Goal: Communication & Community: Share content

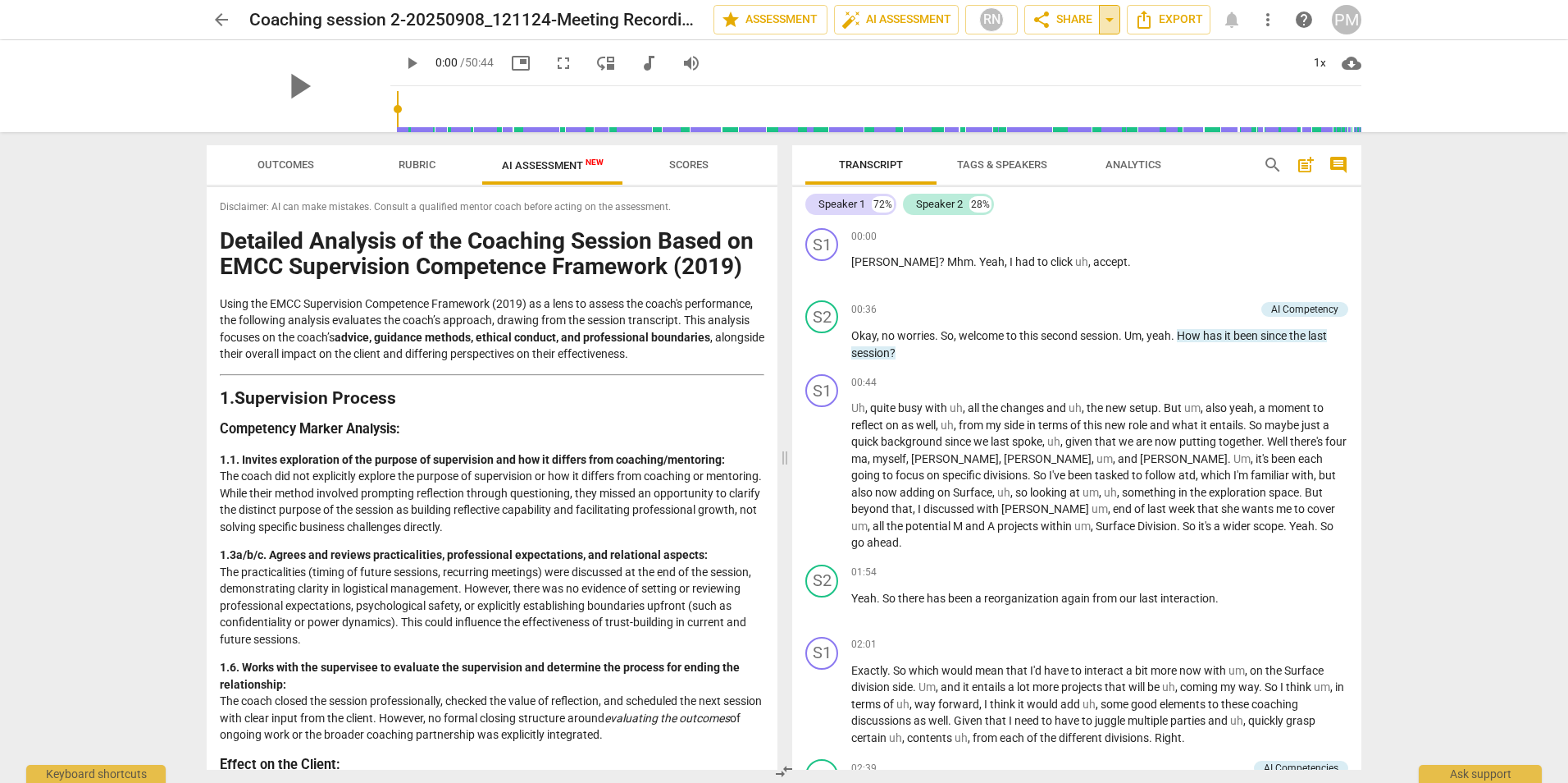
click at [1105, 18] on span "arrow_drop_down" at bounding box center [1110, 19] width 19 height 19
click at [1068, 20] on span "share Share" at bounding box center [1062, 19] width 61 height 19
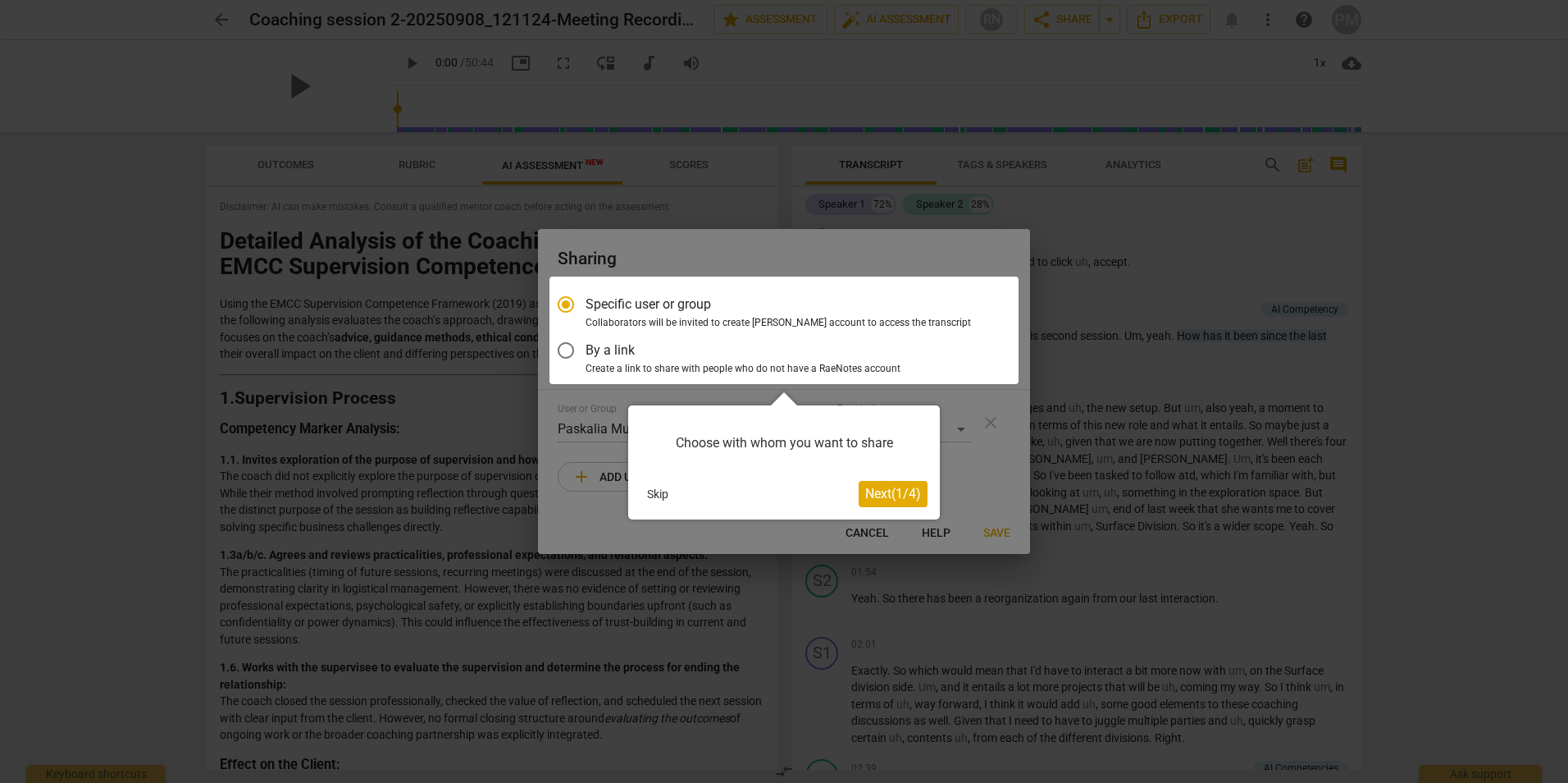
click at [876, 493] on span "Next ( 1 / 4 )" at bounding box center [893, 493] width 56 height 15
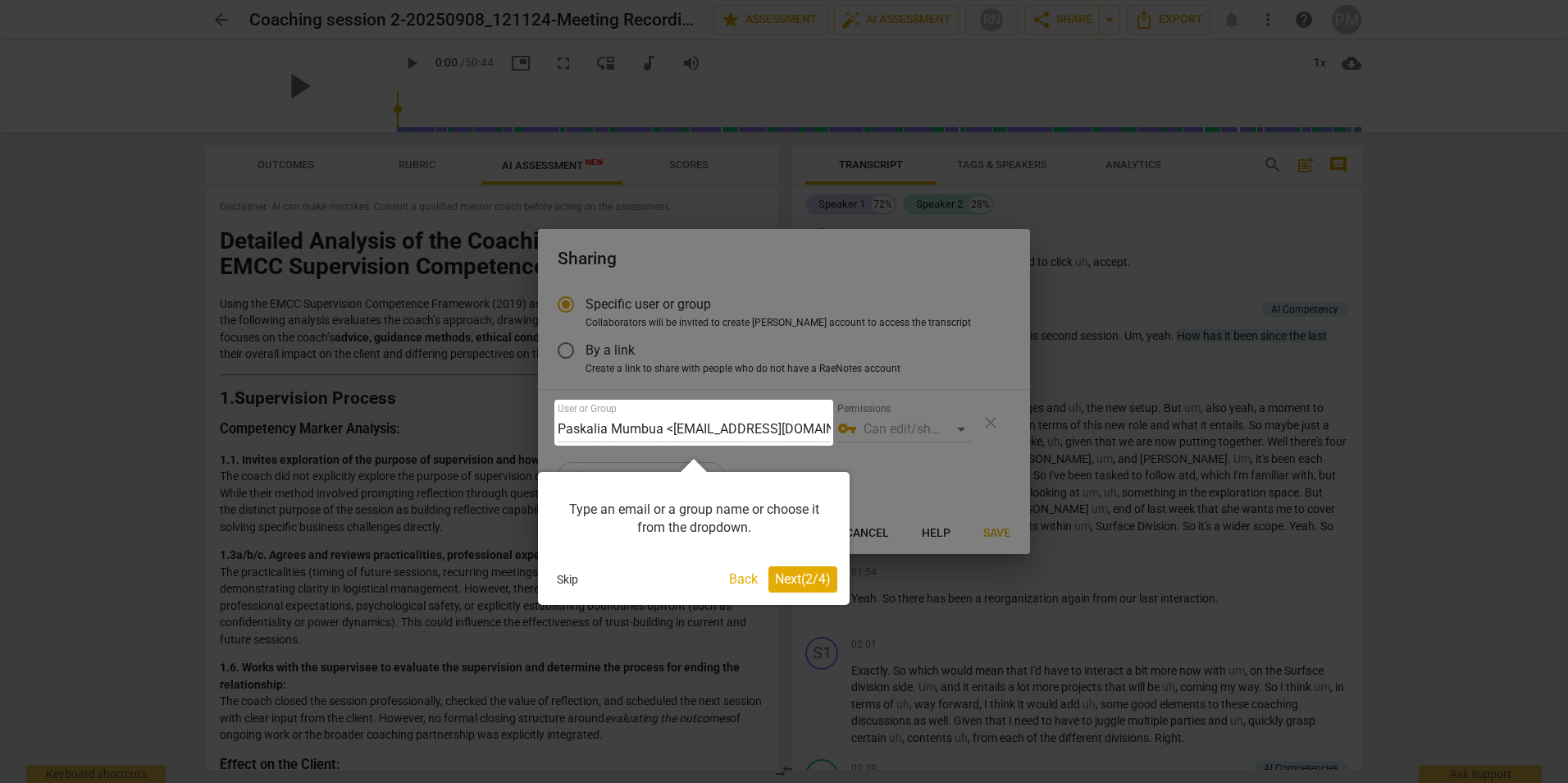
click at [786, 579] on span "Next ( 2 / 4 )" at bounding box center [803, 579] width 56 height 15
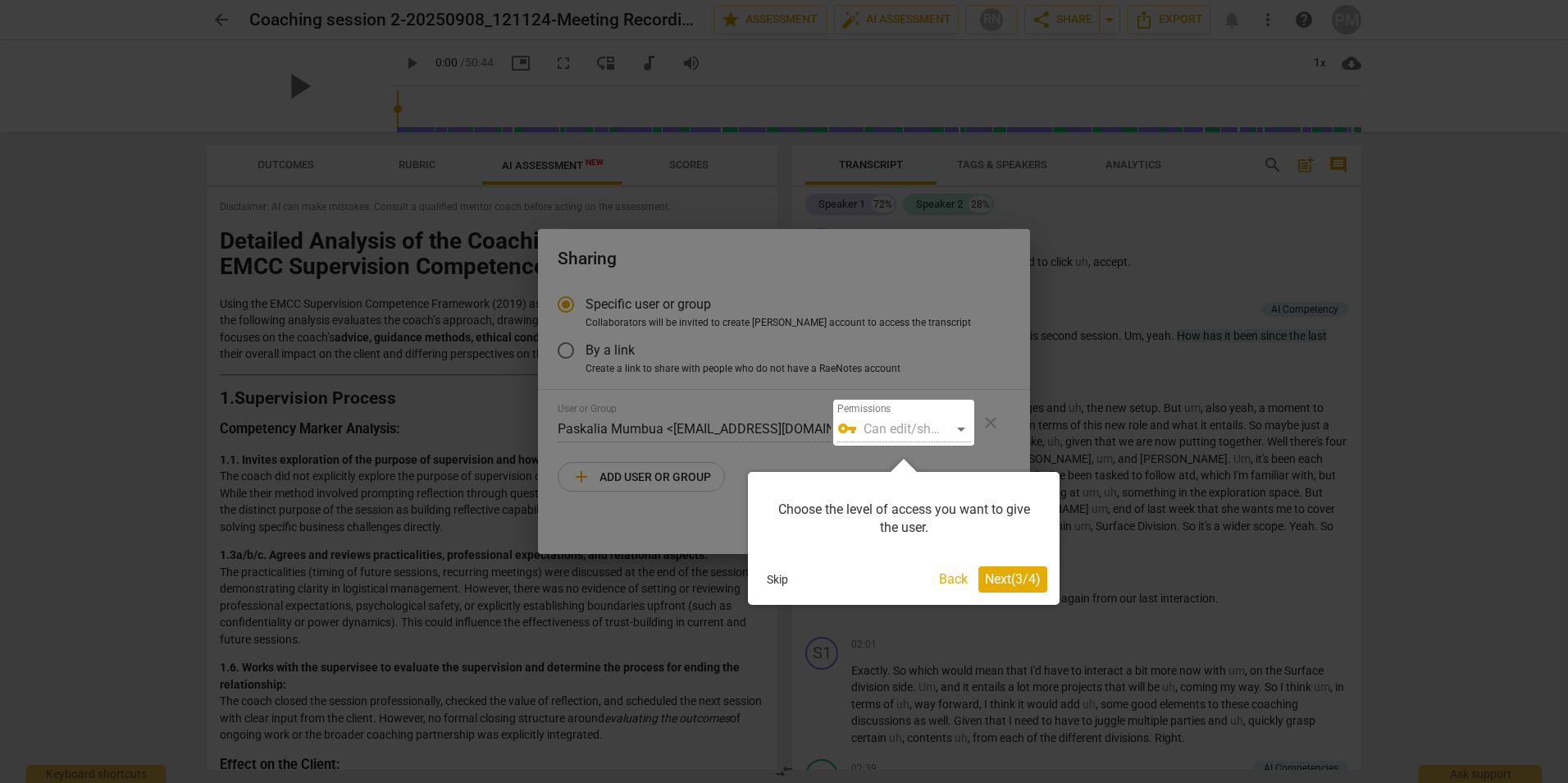
click at [1015, 578] on span "Next ( 3 / 4 )" at bounding box center [1013, 579] width 56 height 15
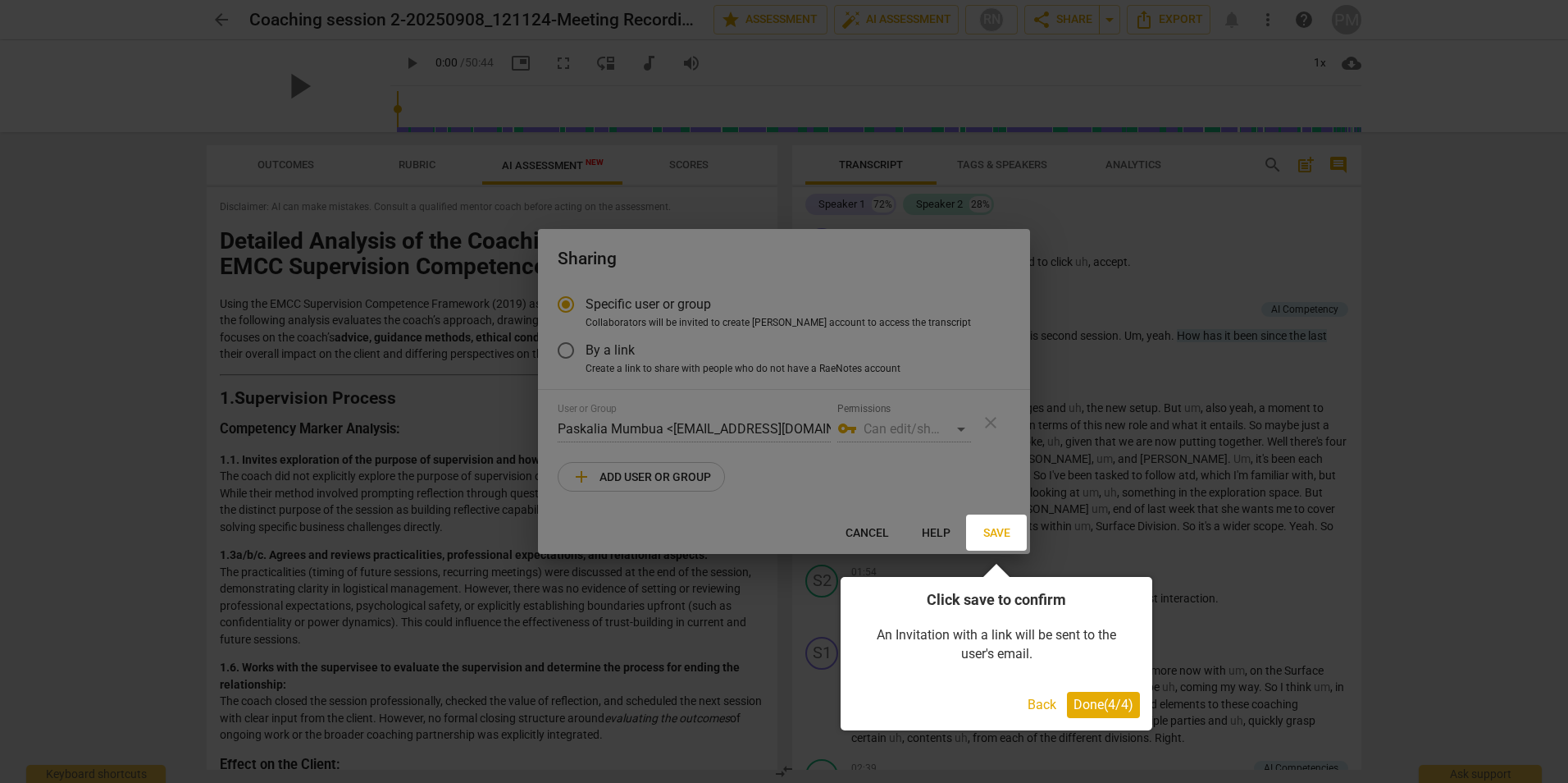
click at [800, 496] on div at bounding box center [784, 391] width 1568 height 783
click at [1033, 699] on button "Back" at bounding box center [1042, 704] width 42 height 26
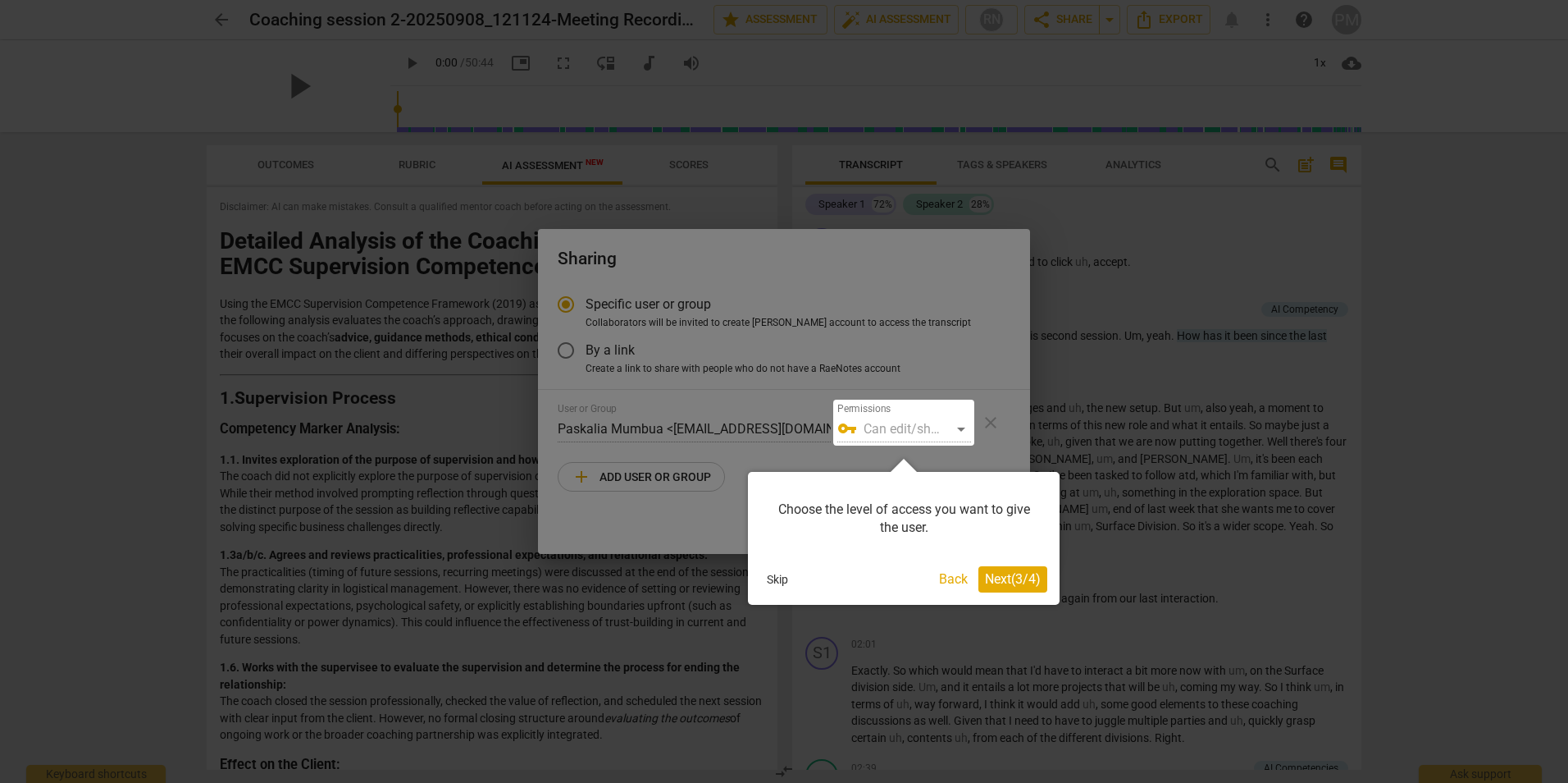
click at [781, 578] on button "Skip" at bounding box center [777, 579] width 35 height 24
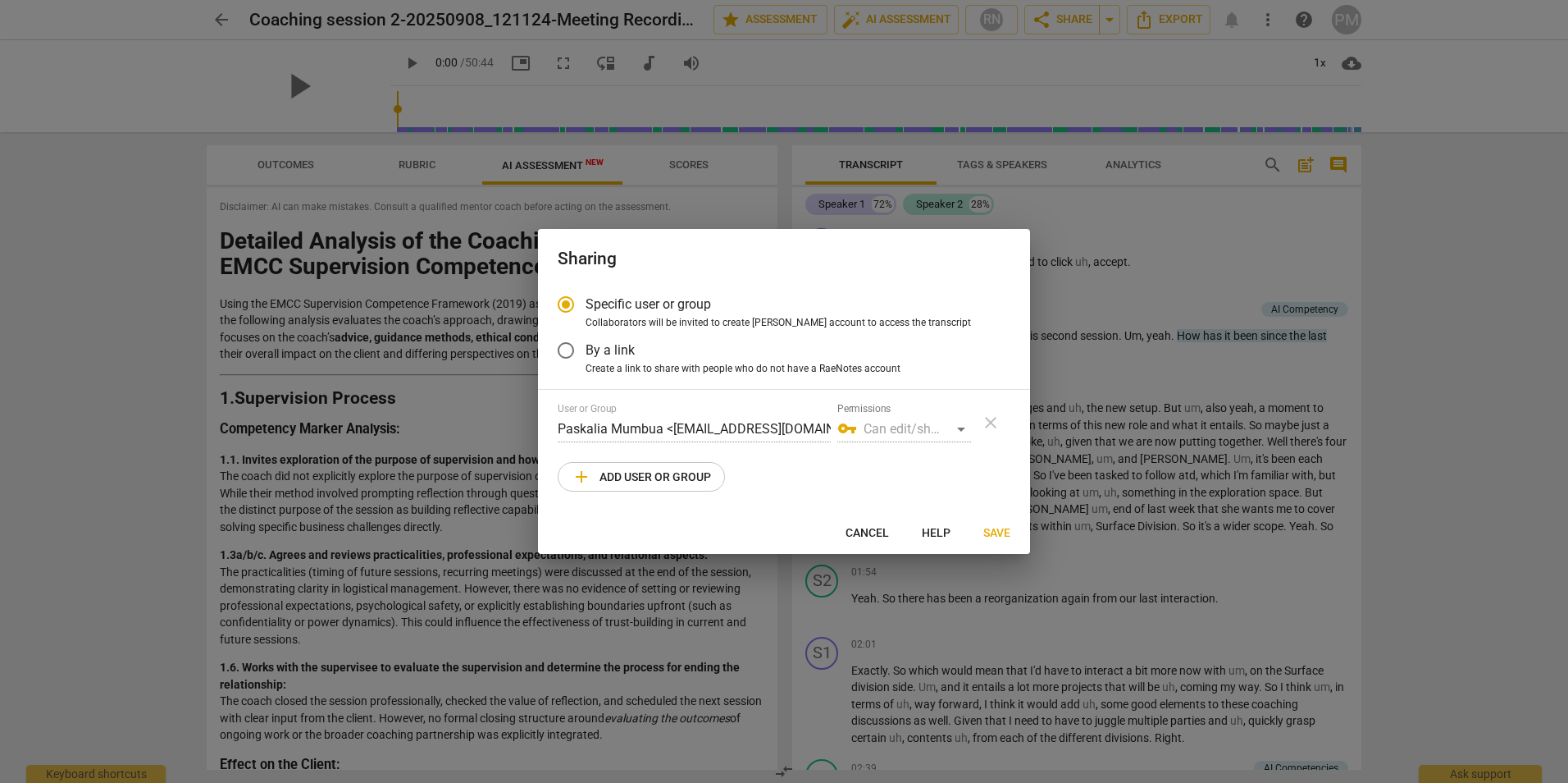
click at [960, 428] on div "vpn_key Can edit/share" at bounding box center [904, 428] width 133 height 26
click at [708, 474] on span "add Add user or group" at bounding box center [641, 476] width 139 height 19
radio input "false"
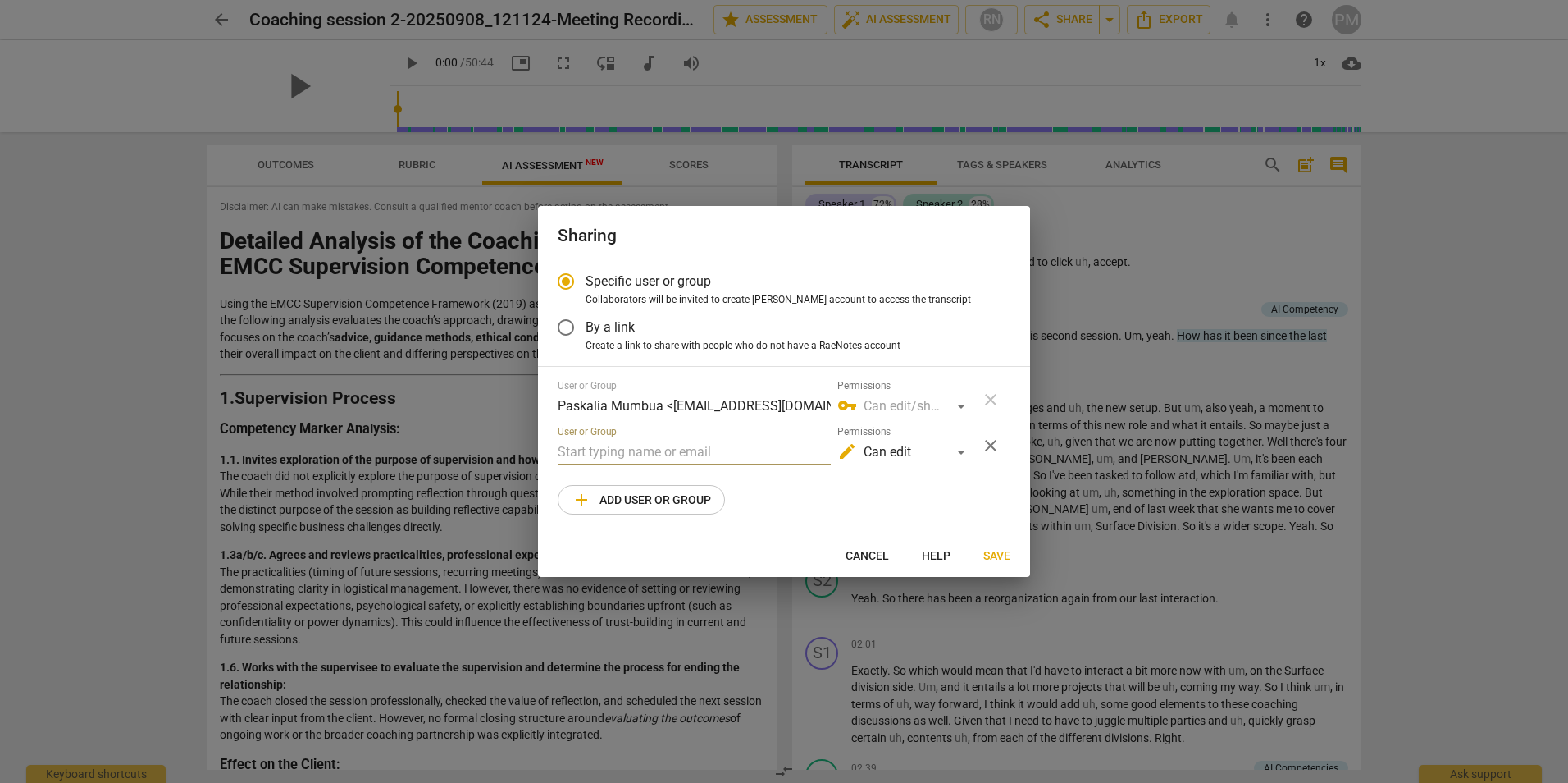
click at [708, 451] on input "text" at bounding box center [694, 452] width 273 height 26
type input "P"
paste input "[EMAIL_ADDRESS][DOMAIN_NAME]"
type input "[EMAIL_ADDRESS][DOMAIN_NAME]"
click at [961, 402] on div "vpn_key Can edit/share" at bounding box center [904, 405] width 133 height 26
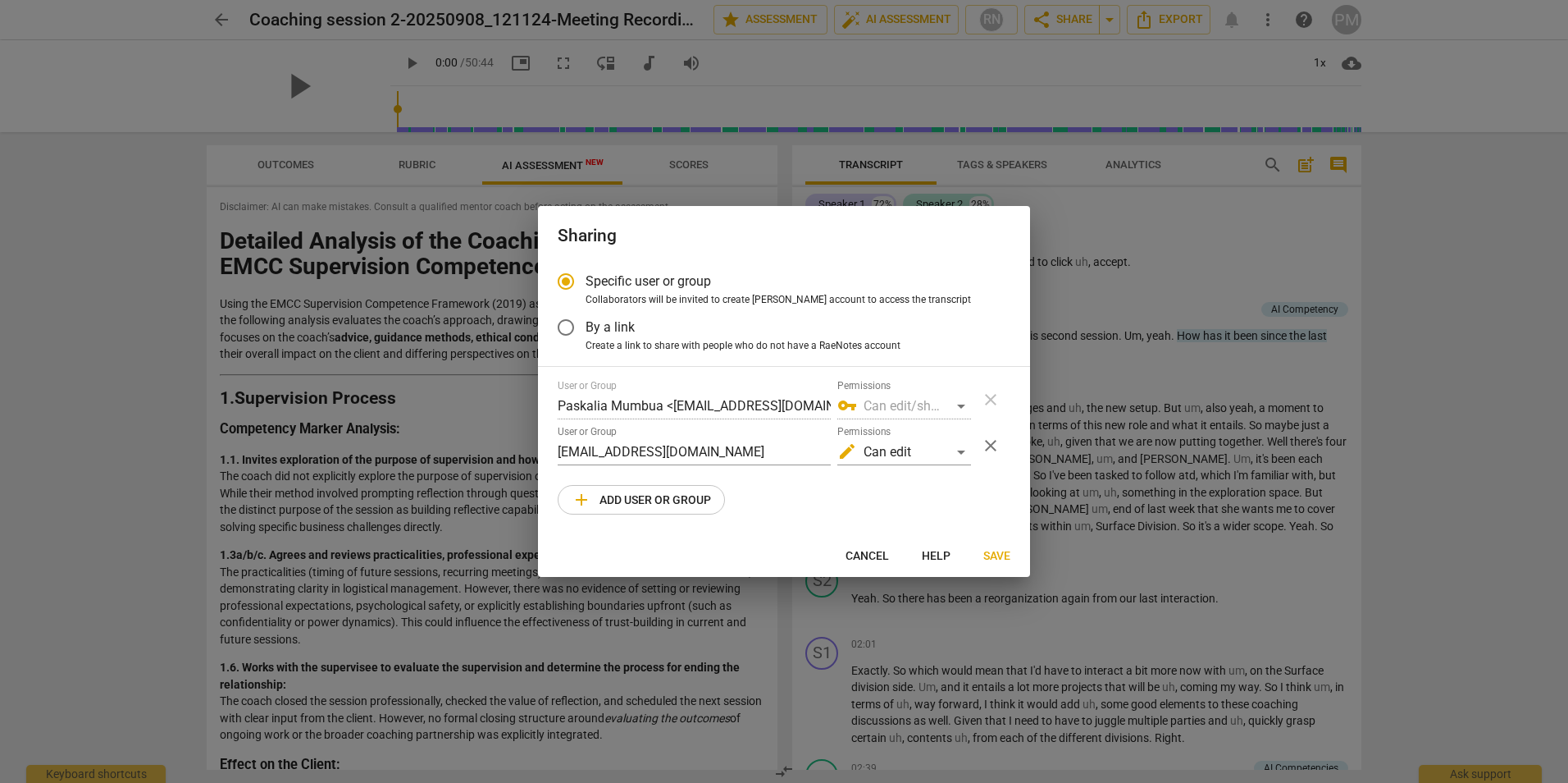
click at [961, 405] on div "vpn_key Can edit/share" at bounding box center [904, 405] width 133 height 26
click at [1004, 555] on span "Save" at bounding box center [997, 556] width 27 height 16
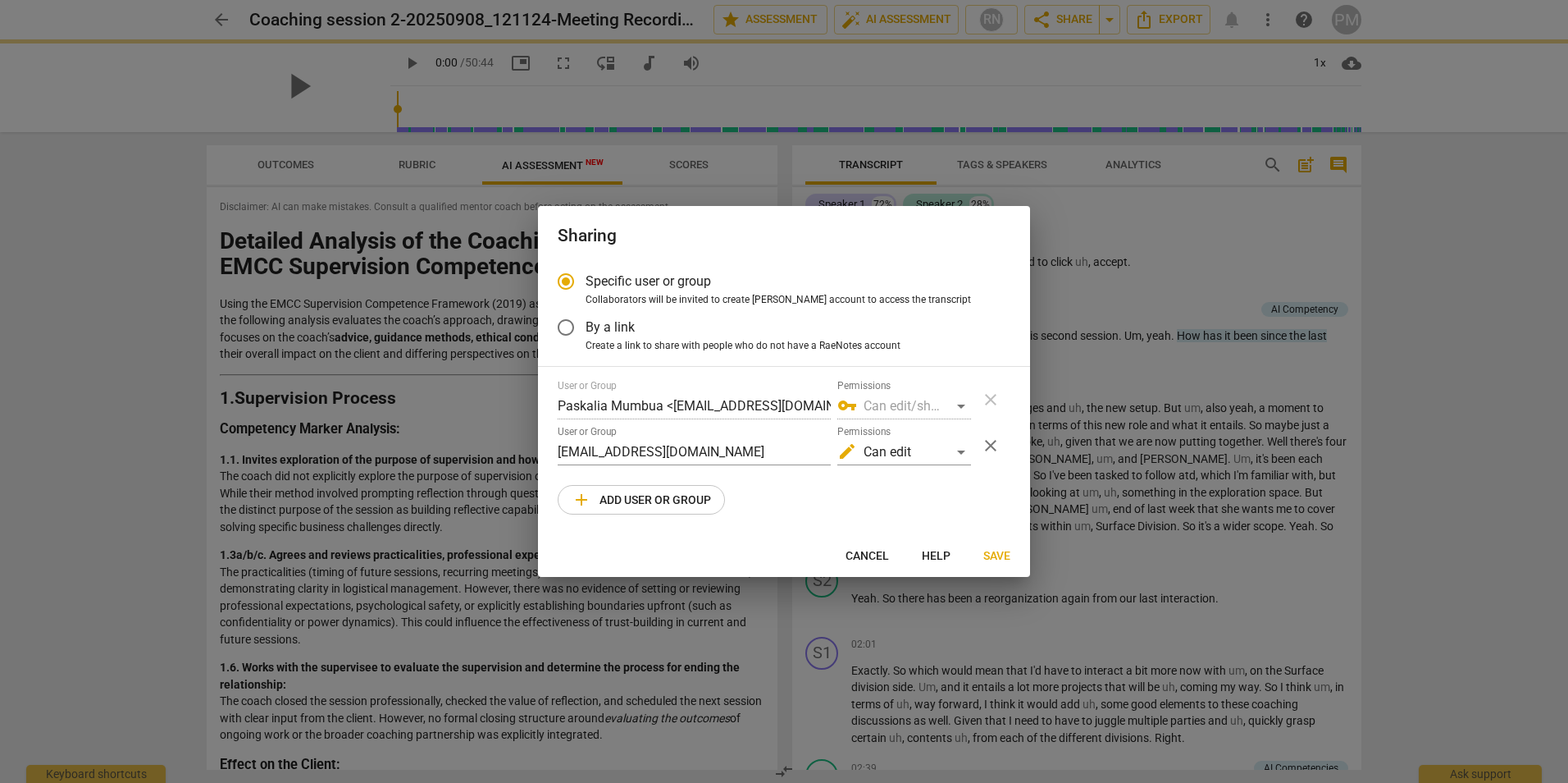
radio input "false"
type input "[PERSON_NAME] <[EMAIL_ADDRESS][DOMAIN_NAME]>"
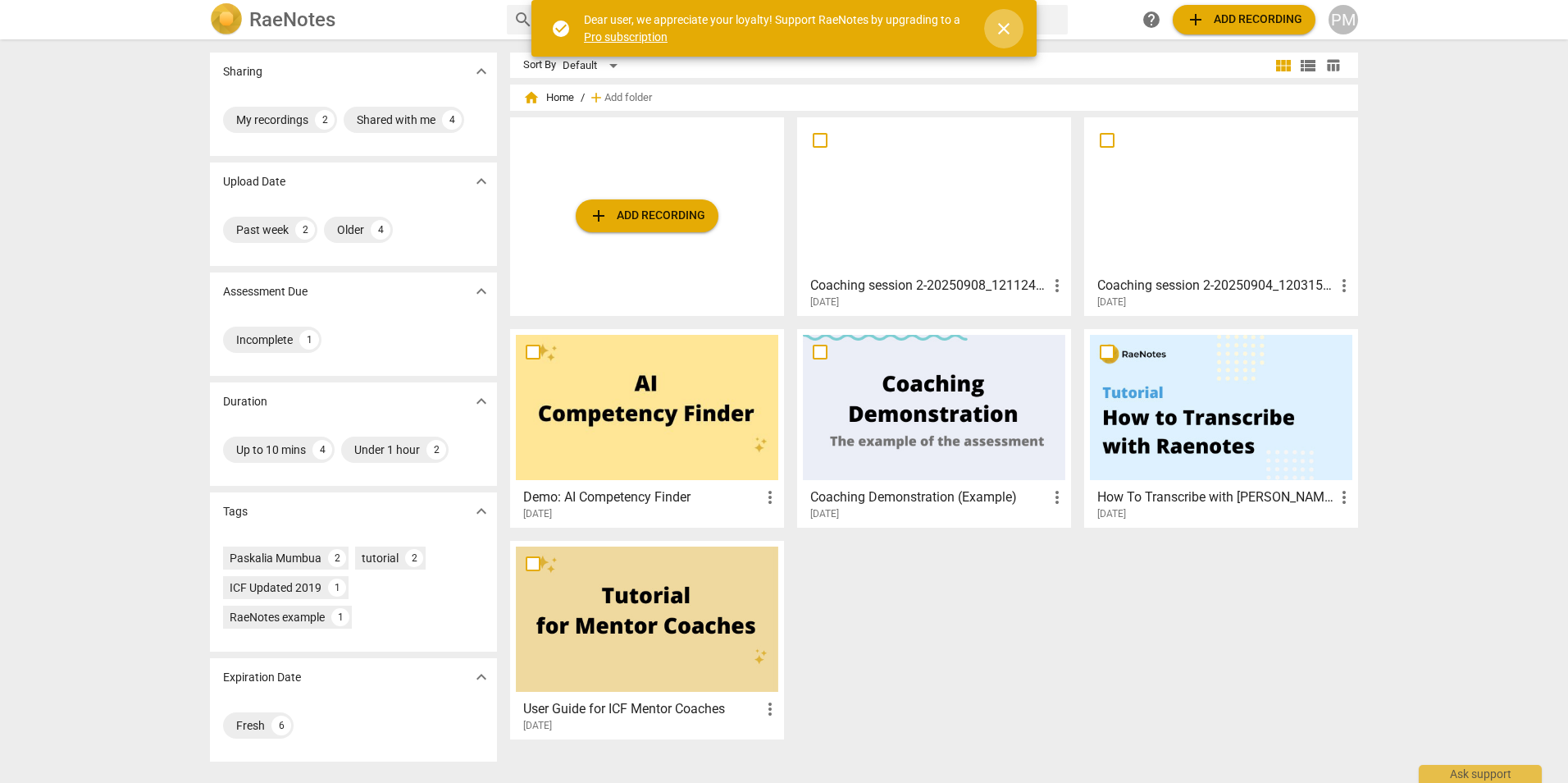
click at [1005, 25] on span "close" at bounding box center [1003, 28] width 19 height 19
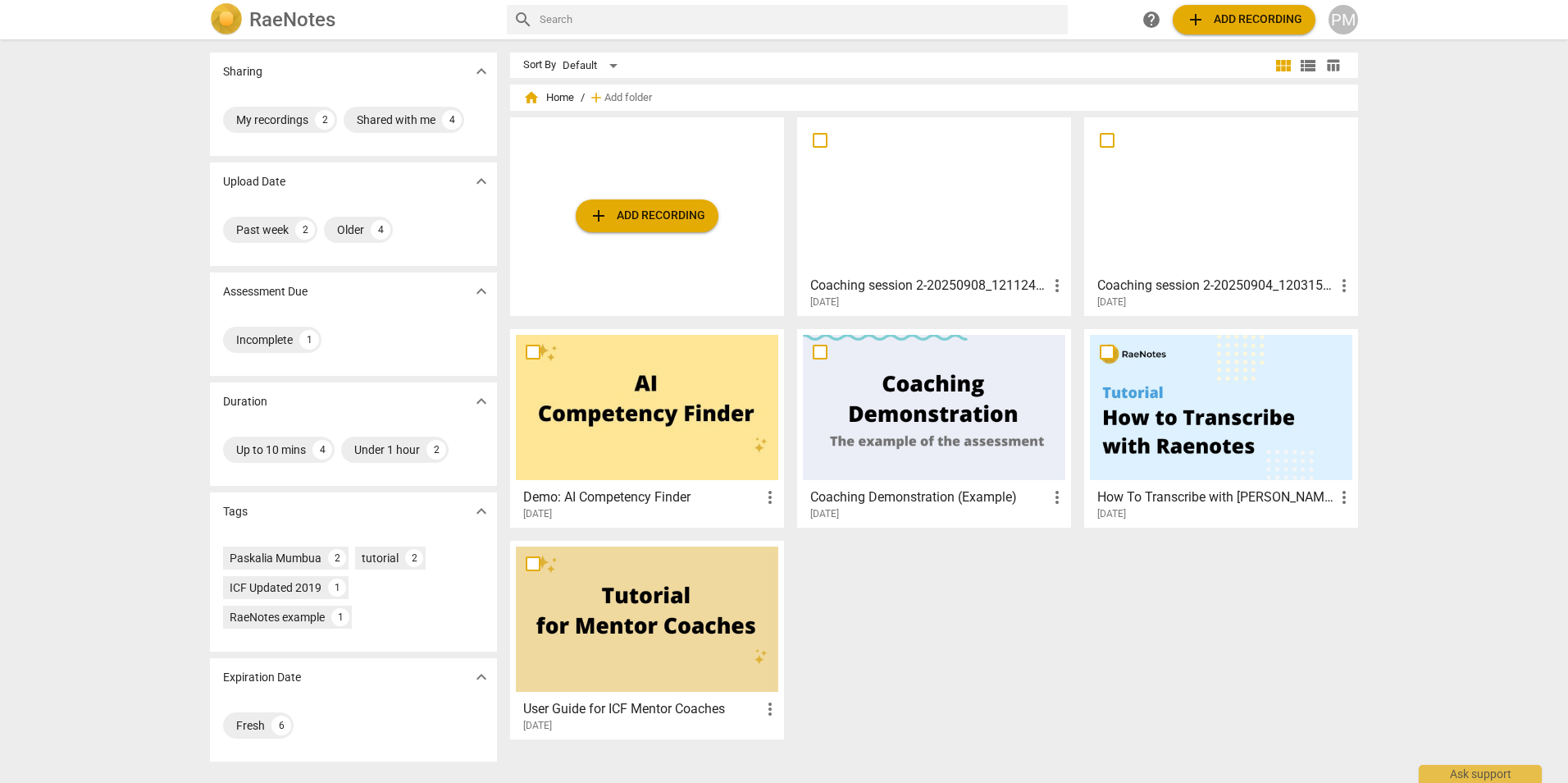
click at [1182, 193] on div at bounding box center [1221, 196] width 263 height 145
